Goal: Task Accomplishment & Management: Use online tool/utility

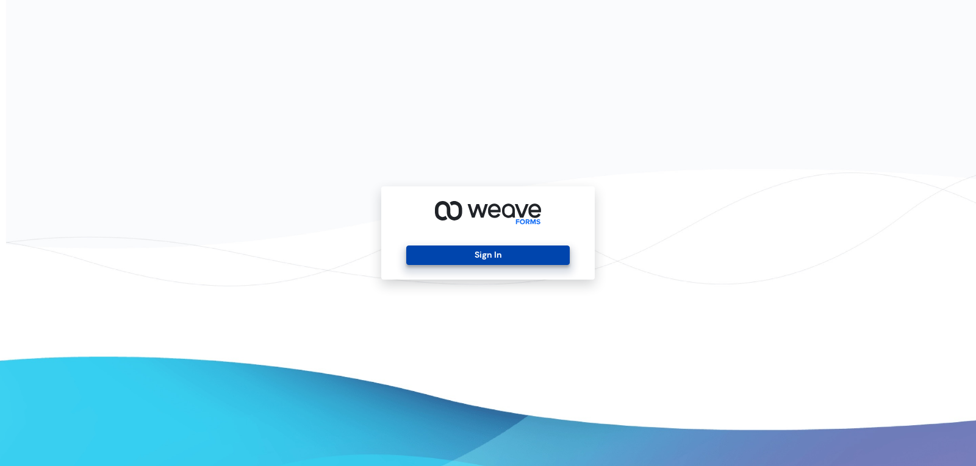
click at [464, 260] on button "Sign In" at bounding box center [487, 256] width 163 height 20
